Goal: Information Seeking & Learning: Check status

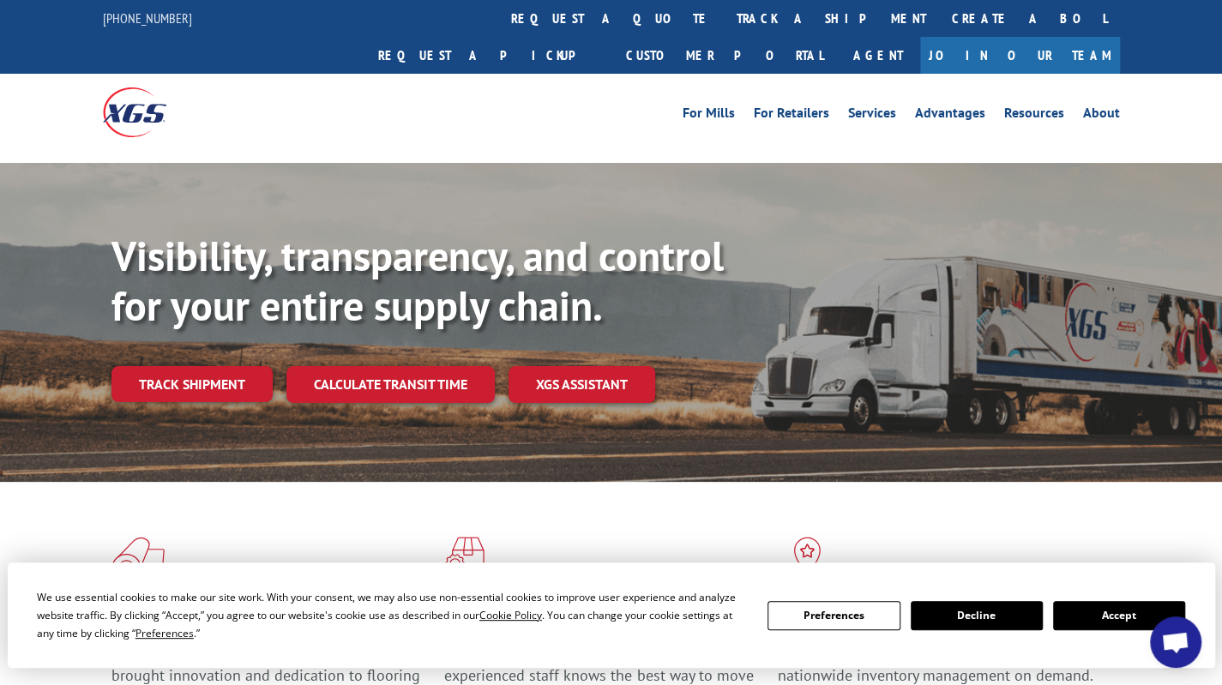
click at [724, 13] on link "track a shipment" at bounding box center [831, 18] width 215 height 37
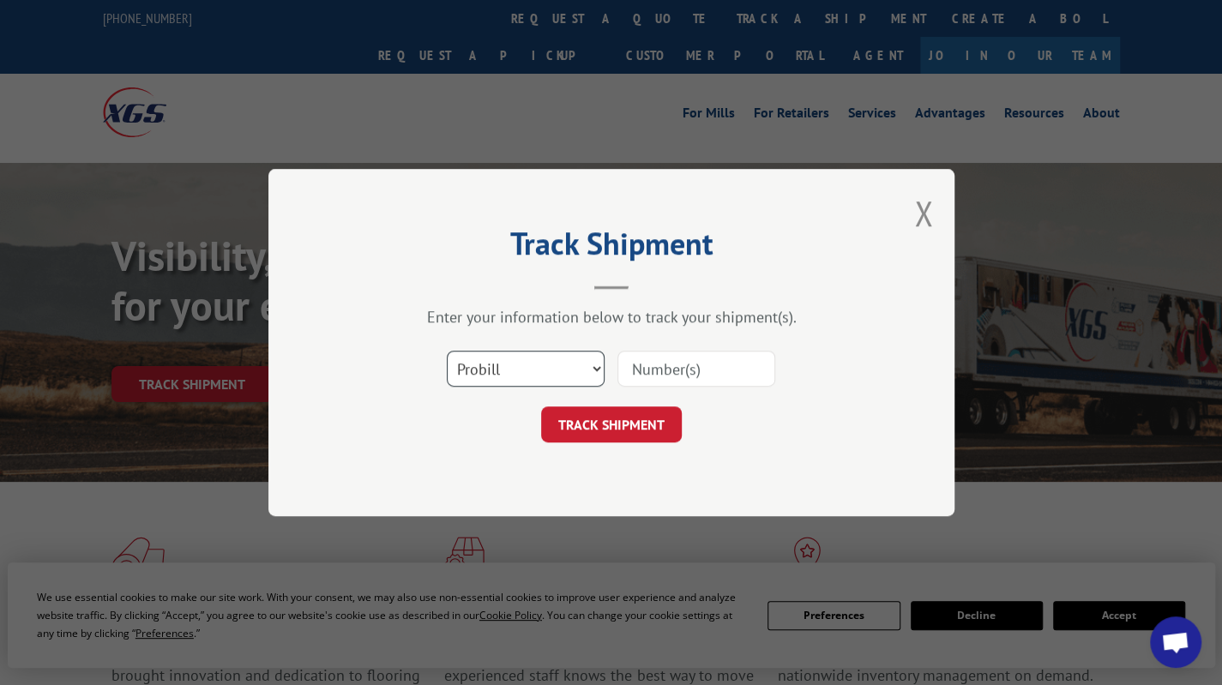
click at [594, 364] on select "Select category... Probill BOL PO" at bounding box center [526, 369] width 158 height 36
click at [598, 368] on select "Select category... Probill BOL PO" at bounding box center [526, 369] width 158 height 36
select select "bol"
click at [447, 351] on select "Select category... Probill BOL PO" at bounding box center [526, 369] width 158 height 36
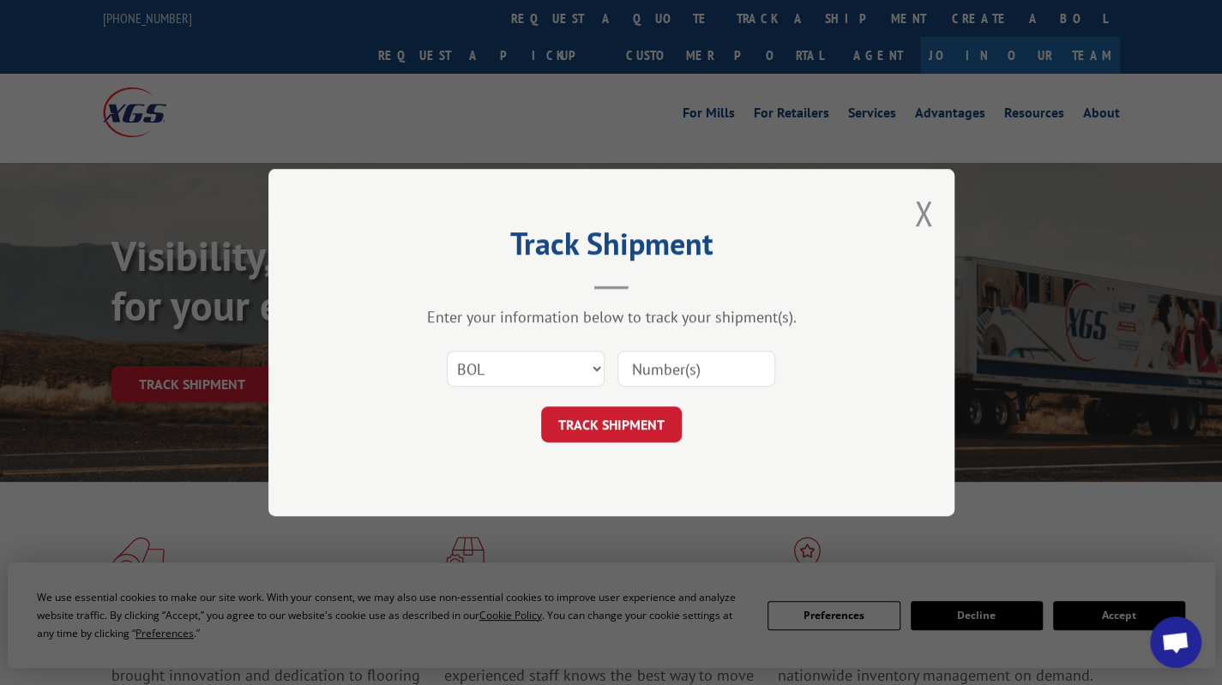
click at [676, 357] on input at bounding box center [696, 369] width 158 height 36
type input "7038674"
click at [619, 436] on button "TRACK SHIPMENT" at bounding box center [611, 424] width 141 height 36
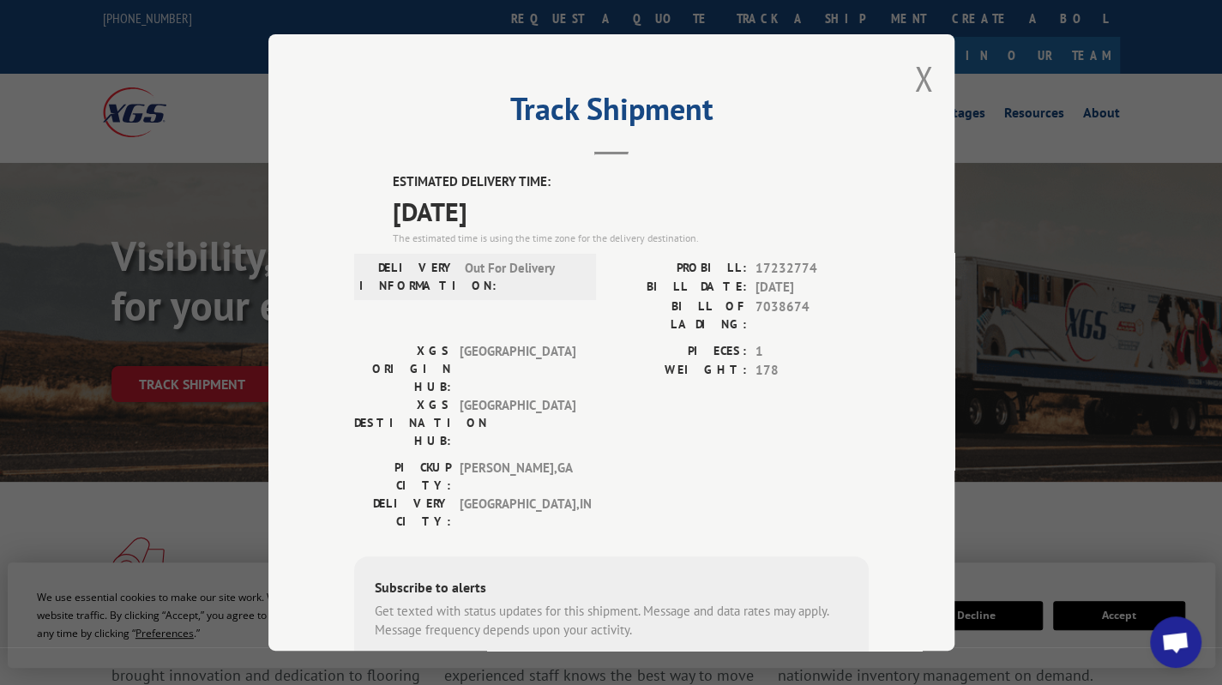
click at [914, 77] on button "Close modal" at bounding box center [923, 78] width 19 height 45
